Goal: Information Seeking & Learning: Learn about a topic

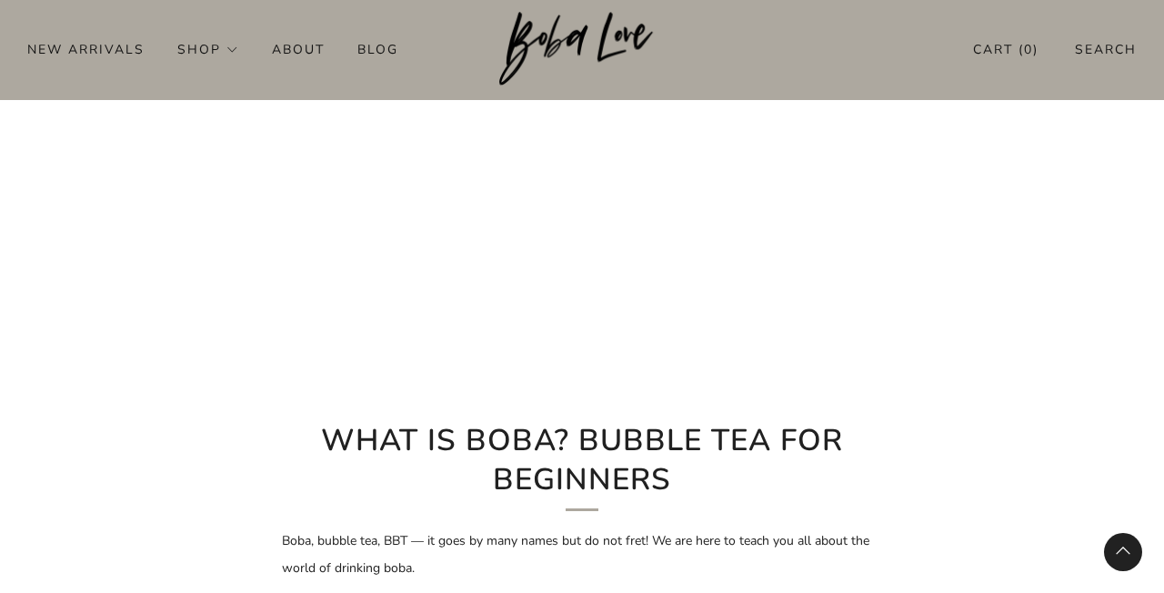
scroll to position [624, 0]
